Goal: Task Accomplishment & Management: Use online tool/utility

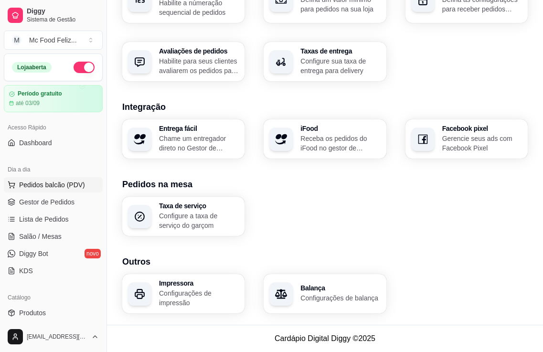
click at [57, 184] on span "Pedidos balcão (PDV)" at bounding box center [52, 185] width 66 height 10
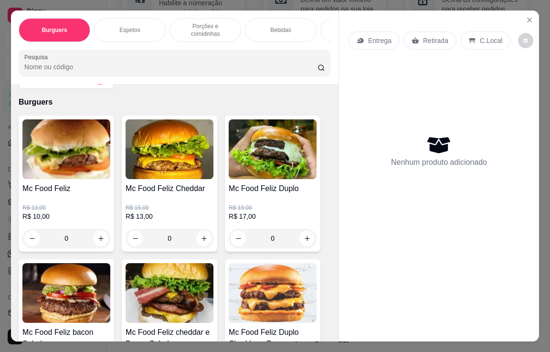
scroll to position [48, 0]
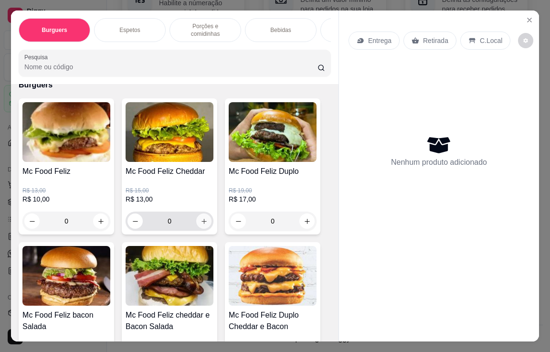
click at [200, 218] on icon "increase-product-quantity" at bounding box center [203, 221] width 7 height 7
type input "1"
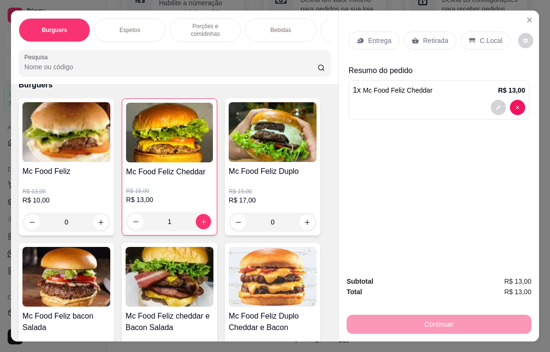
scroll to position [23, 0]
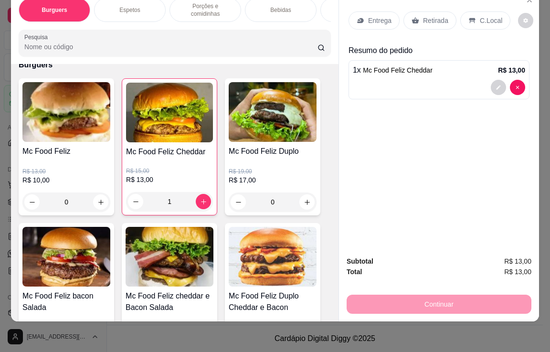
click at [449, 297] on div "Continuar" at bounding box center [439, 302] width 185 height 21
click at [495, 84] on icon "decrease-product-quantity" at bounding box center [498, 87] width 6 height 6
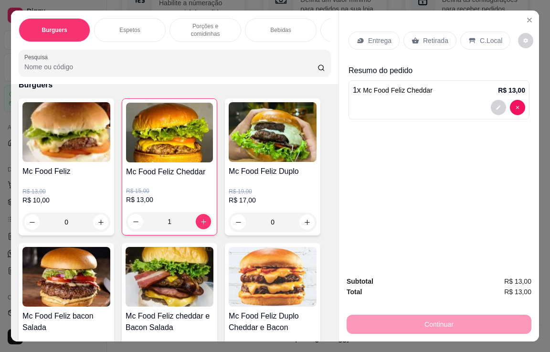
click at [371, 36] on p "Entrega" at bounding box center [379, 41] width 23 height 10
click at [480, 37] on p "C.Local" at bounding box center [491, 41] width 22 height 10
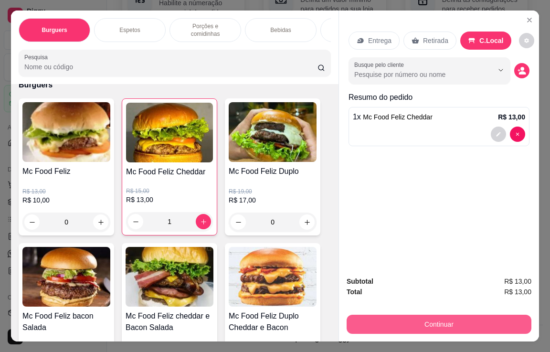
click at [421, 318] on button "Continuar" at bounding box center [439, 324] width 185 height 19
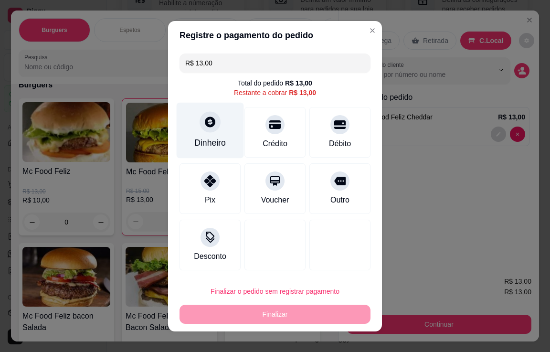
click at [203, 128] on div at bounding box center [210, 121] width 21 height 21
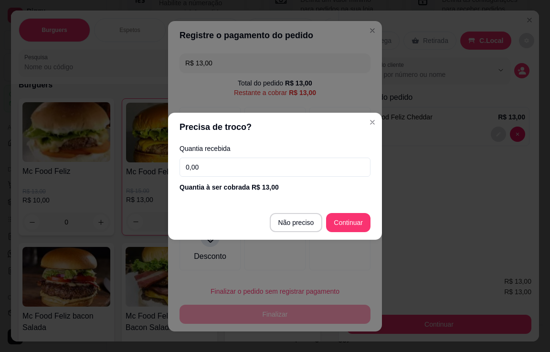
click at [237, 170] on input "0,00" at bounding box center [274, 167] width 191 height 19
type input "13,00"
type input "R$ 0,00"
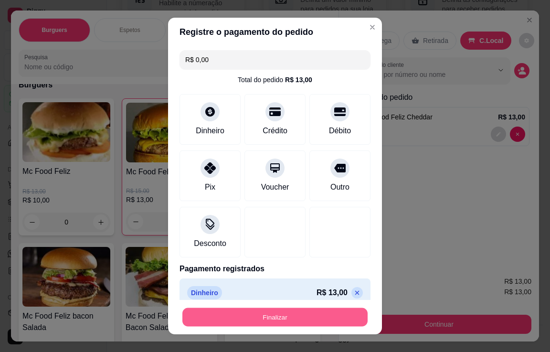
click at [276, 316] on button "Finalizar" at bounding box center [274, 317] width 185 height 19
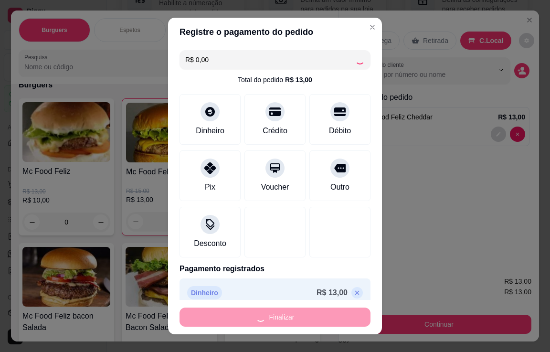
type input "0"
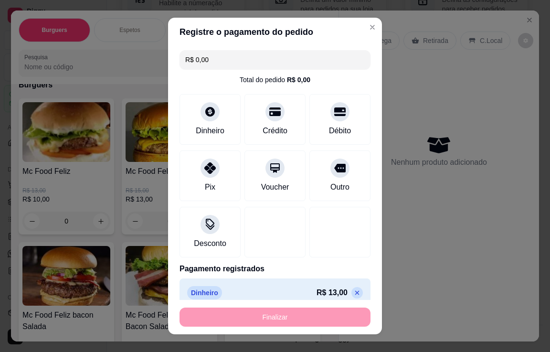
type input "-R$ 13,00"
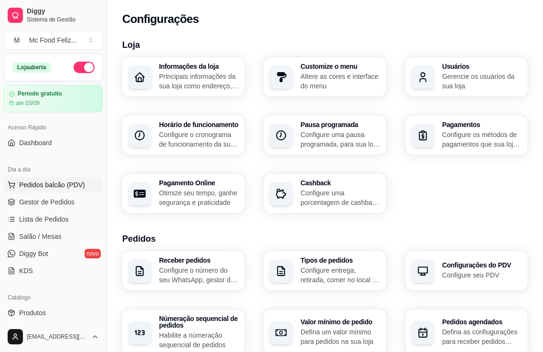
click at [64, 184] on span "Pedidos balcão (PDV)" at bounding box center [52, 185] width 66 height 10
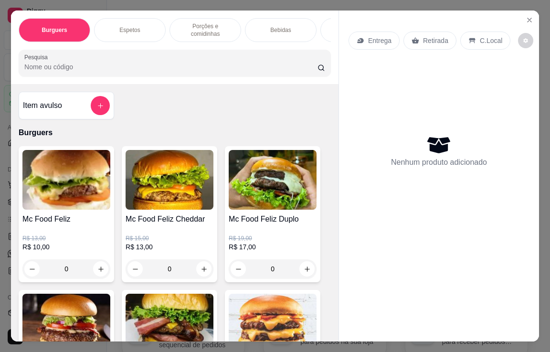
click at [379, 39] on p "Entrega" at bounding box center [379, 41] width 23 height 10
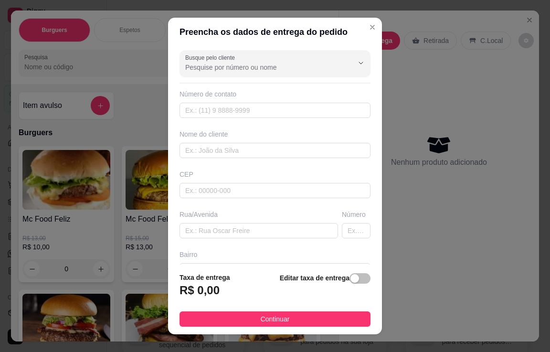
drag, startPoint x: 343, startPoint y: 282, endPoint x: 348, endPoint y: 281, distance: 5.3
click at [350, 281] on div "button" at bounding box center [354, 278] width 9 height 9
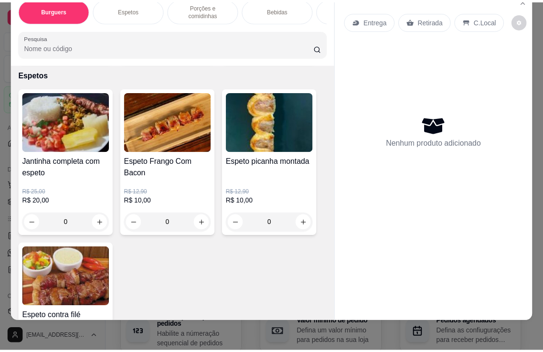
scroll to position [477, 0]
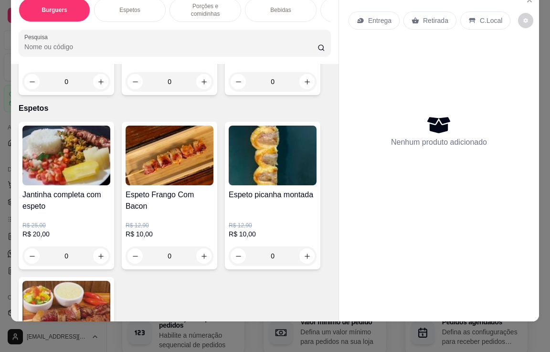
click at [95, 253] on div "0" at bounding box center [66, 255] width 88 height 19
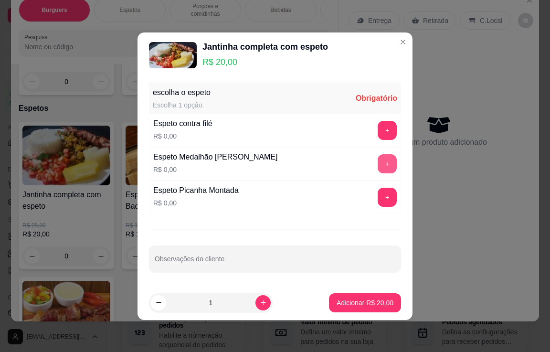
click at [378, 164] on button "+" at bounding box center [387, 163] width 19 height 19
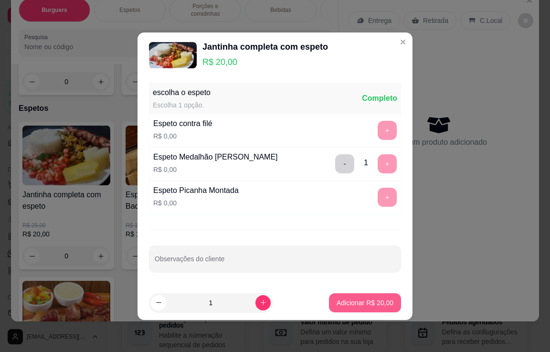
click at [365, 300] on p "Adicionar R$ 20,00" at bounding box center [365, 303] width 57 height 10
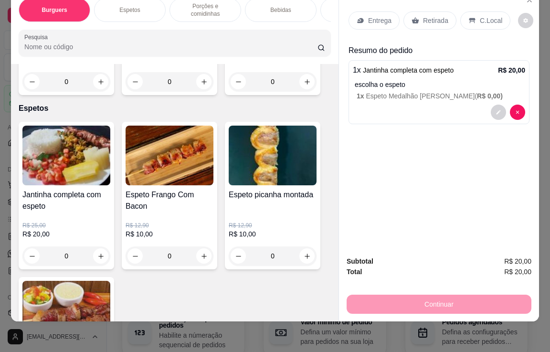
click at [486, 16] on p "C.Local" at bounding box center [491, 21] width 22 height 10
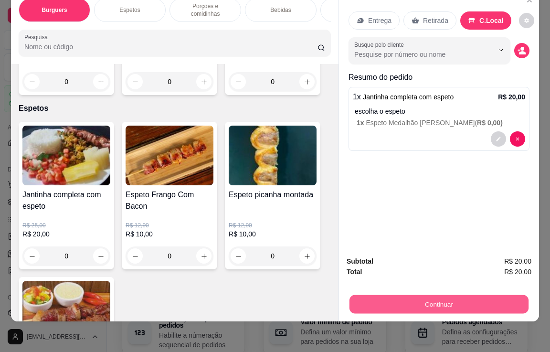
click at [444, 295] on button "Continuar" at bounding box center [438, 304] width 179 height 19
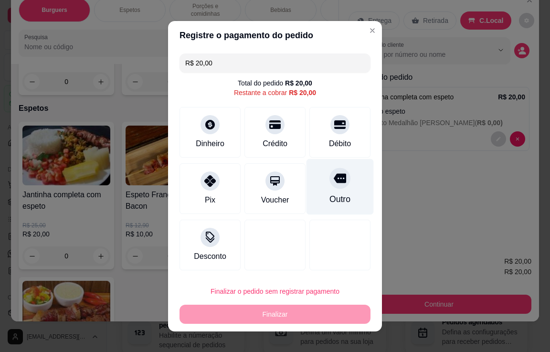
click at [334, 184] on icon at bounding box center [340, 178] width 12 height 12
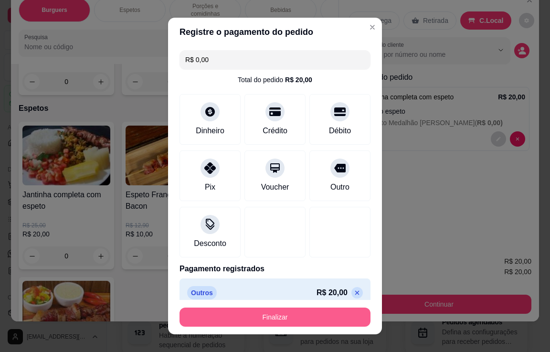
click at [297, 316] on button "Finalizar" at bounding box center [274, 316] width 191 height 19
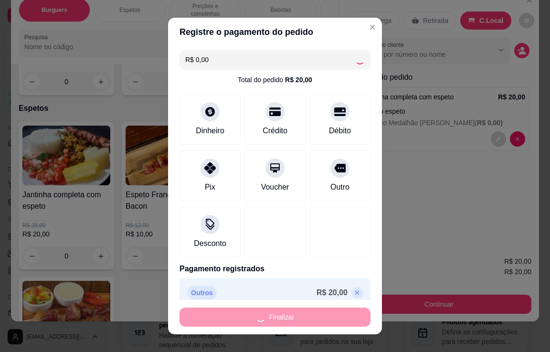
type input "-R$ 20,00"
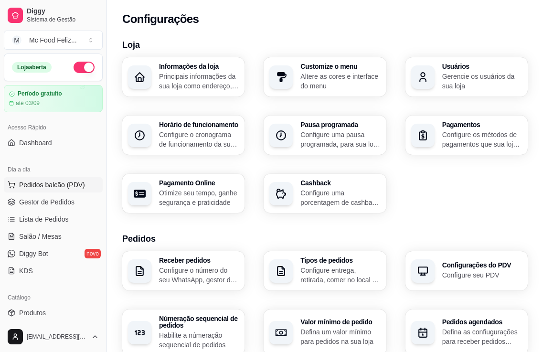
click at [59, 186] on span "Pedidos balcão (PDV)" at bounding box center [52, 185] width 66 height 10
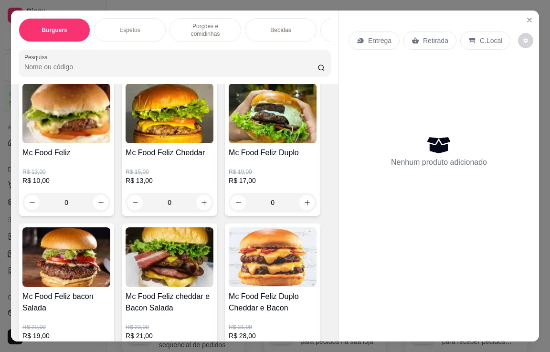
scroll to position [48, 0]
